Goal: Information Seeking & Learning: Understand process/instructions

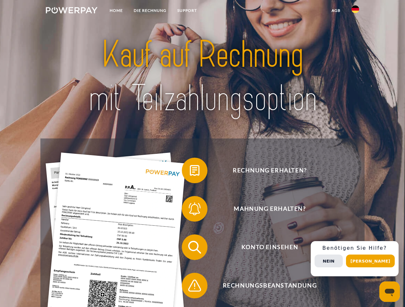
click at [71, 11] on img at bounding box center [72, 10] width 52 height 6
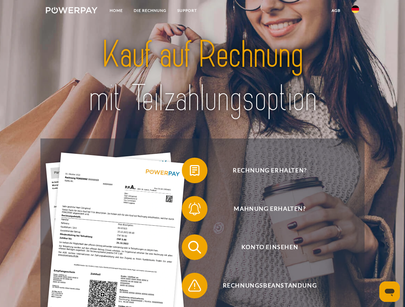
click at [355, 11] on img at bounding box center [355, 9] width 8 height 8
click at [335, 11] on link "agb" at bounding box center [336, 11] width 20 height 12
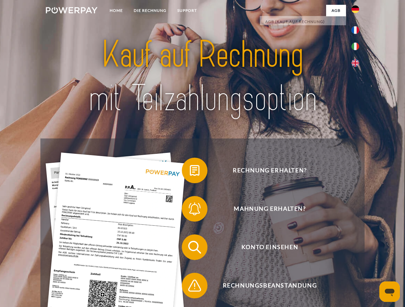
click at [190, 172] on span at bounding box center [185, 171] width 32 height 32
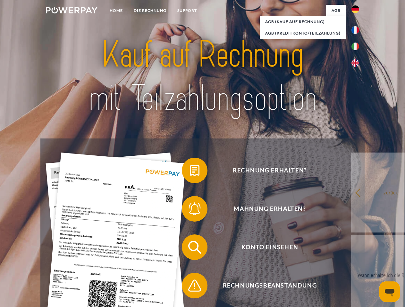
click at [190, 210] on span at bounding box center [185, 209] width 32 height 32
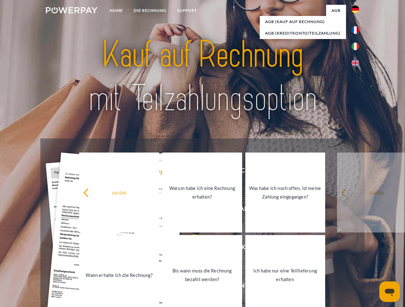
click at [190, 249] on link "Bis wann muss die Rechnung bezahlt werden?" at bounding box center [202, 275] width 80 height 80
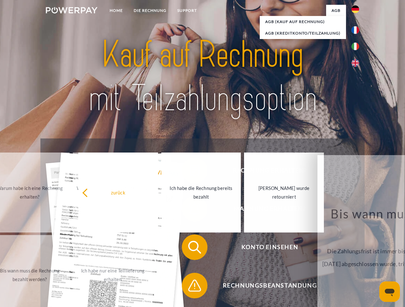
click at [190, 287] on span at bounding box center [185, 286] width 32 height 32
click at [356, 259] on div "Rechnung erhalten? Mahnung erhalten? Konto einsehen" at bounding box center [201, 267] width 323 height 256
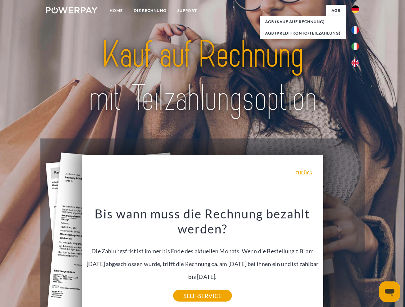
click at [341, 260] on span "Konto einsehen" at bounding box center [269, 248] width 157 height 26
click at [372, 261] on header "Home DIE RECHNUNG SUPPORT" at bounding box center [202, 221] width 405 height 442
